Goal: Task Accomplishment & Management: Manage account settings

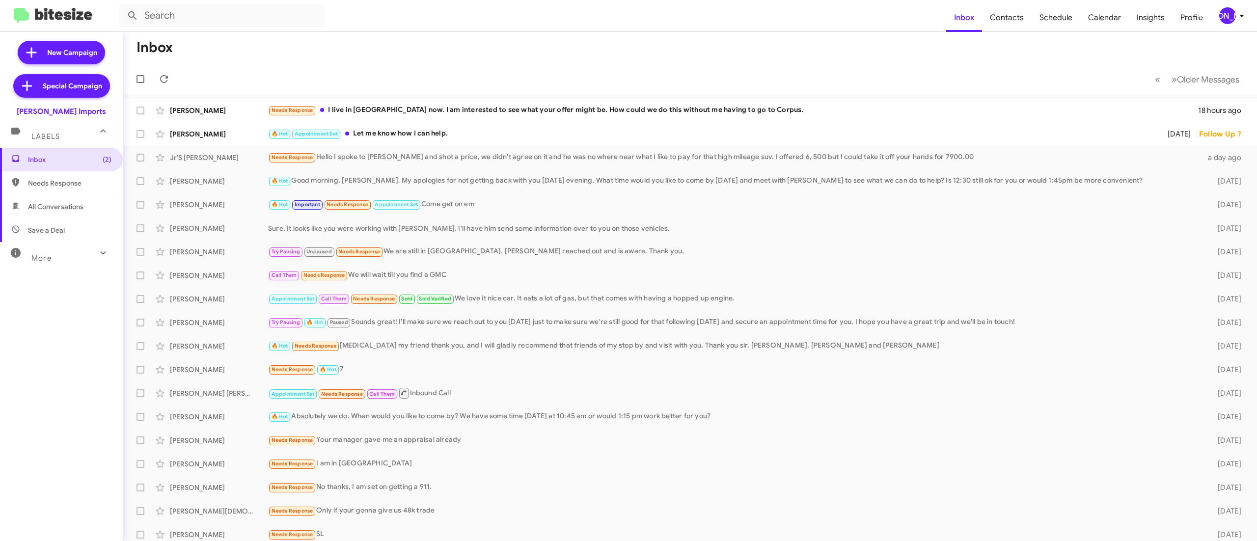
click at [70, 260] on div "More" at bounding box center [51, 254] width 87 height 18
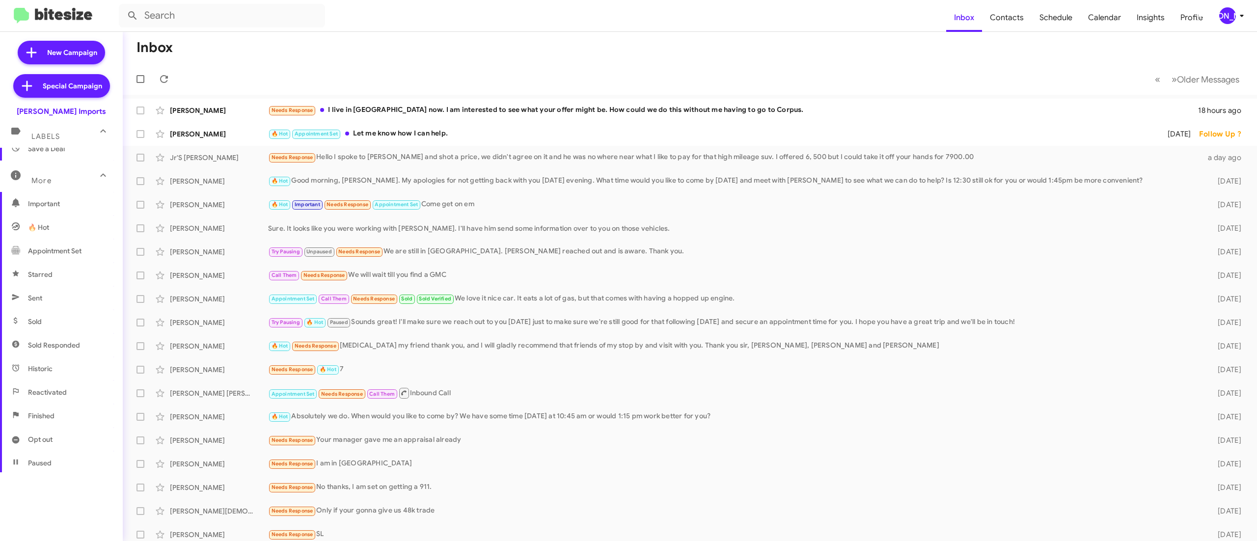
scroll to position [138, 0]
click at [57, 382] on span "Opt out" at bounding box center [61, 383] width 123 height 24
type input "in:opt-out"
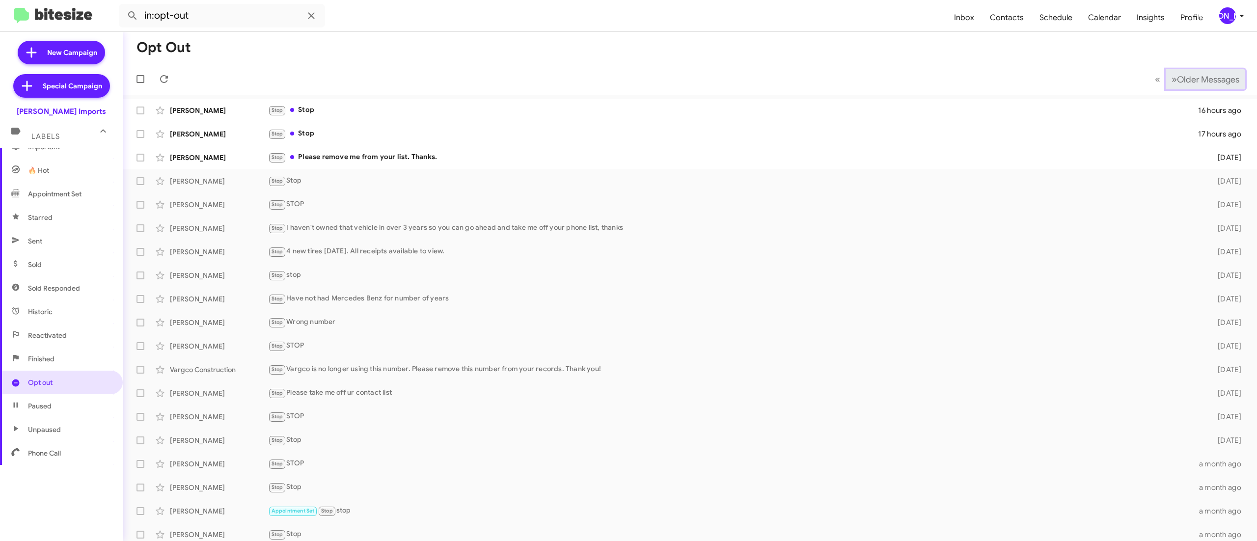
click at [1177, 88] on button "» Next Older Messages" at bounding box center [1206, 79] width 80 height 20
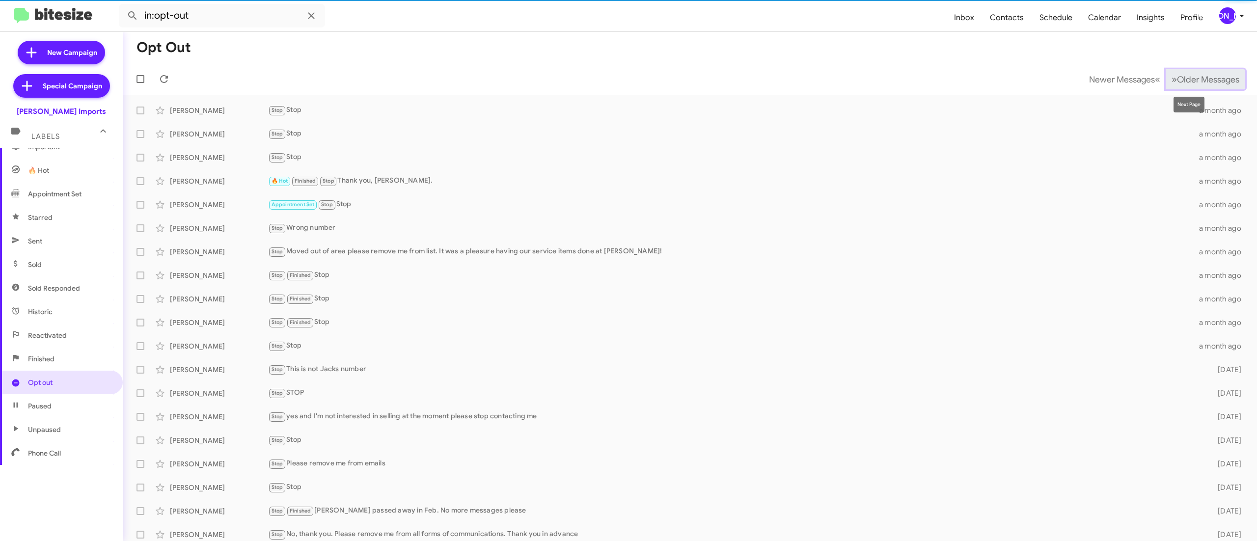
click at [1178, 86] on button "» Next Older Messages" at bounding box center [1206, 79] width 80 height 20
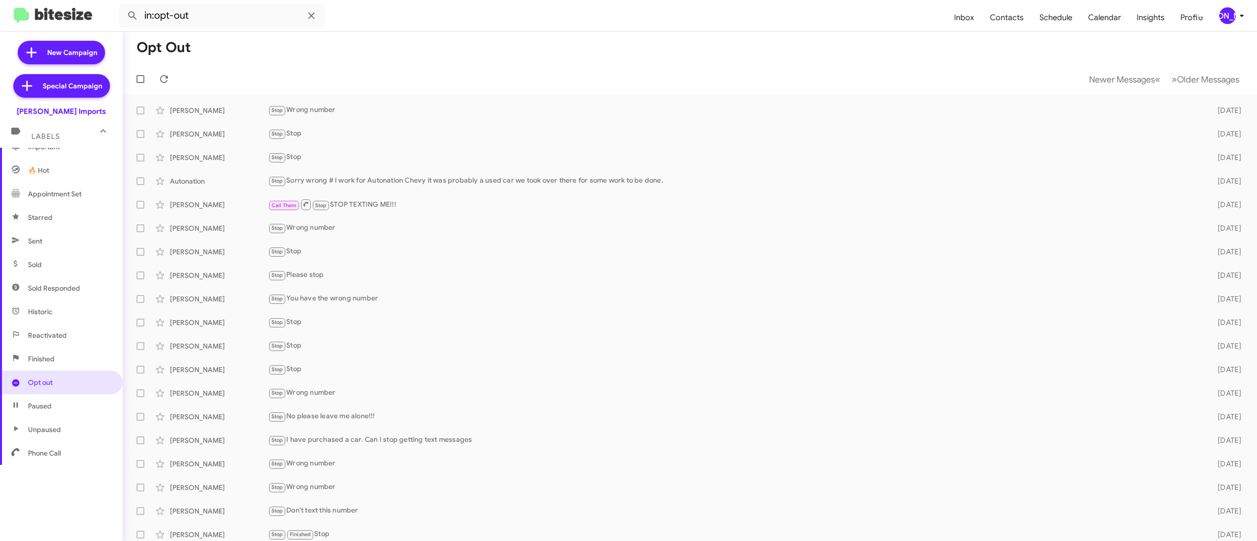
click at [1228, 20] on div "[PERSON_NAME]" at bounding box center [1227, 15] width 17 height 17
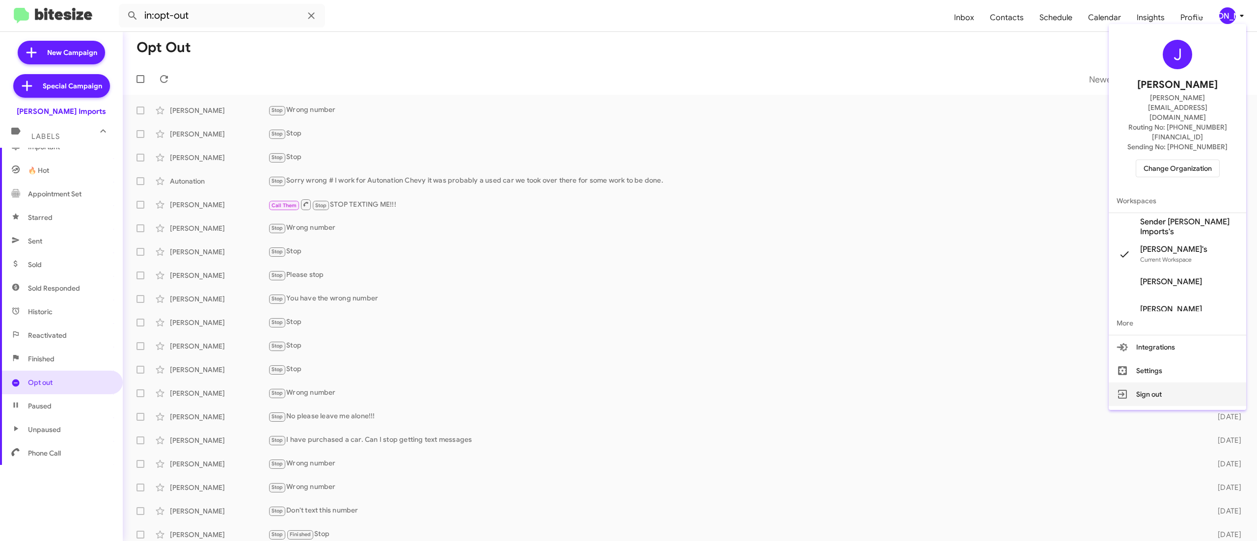
click at [1141, 382] on button "Sign out" at bounding box center [1177, 394] width 137 height 24
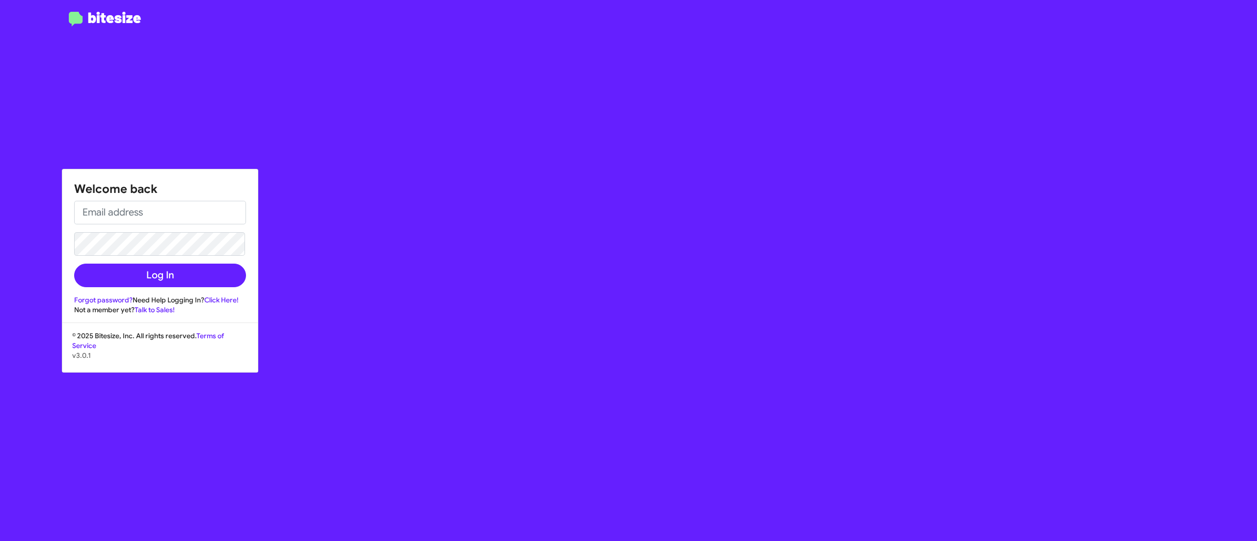
type input "[PERSON_NAME][EMAIL_ADDRESS][DOMAIN_NAME]"
click at [169, 208] on input "[PERSON_NAME][EMAIL_ADDRESS][DOMAIN_NAME]" at bounding box center [160, 213] width 172 height 24
click at [726, 145] on div "Welcome back [PERSON_NAME][EMAIL_ADDRESS][DOMAIN_NAME] Log In Forgot password? …" at bounding box center [733, 270] width 1047 height 541
